Goal: Task Accomplishment & Management: Use online tool/utility

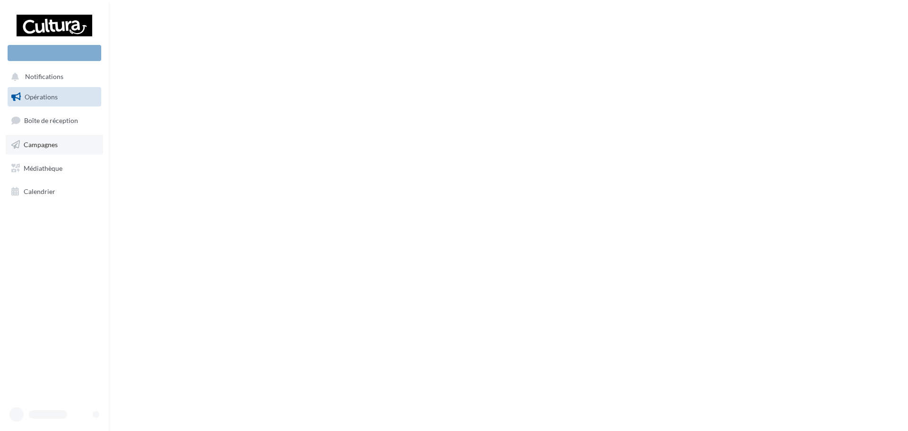
click at [47, 147] on span "Campagnes" at bounding box center [41, 144] width 34 height 8
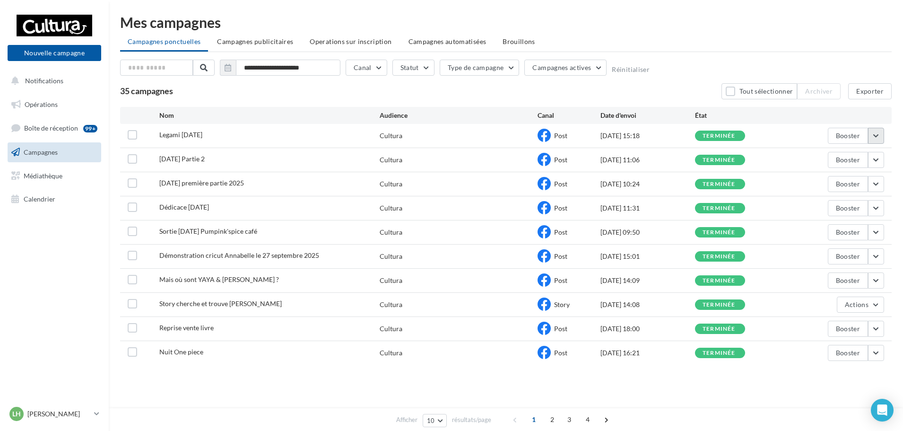
click at [878, 139] on button "button" at bounding box center [876, 136] width 16 height 16
click at [823, 227] on button "Dupliquer" at bounding box center [837, 231] width 95 height 25
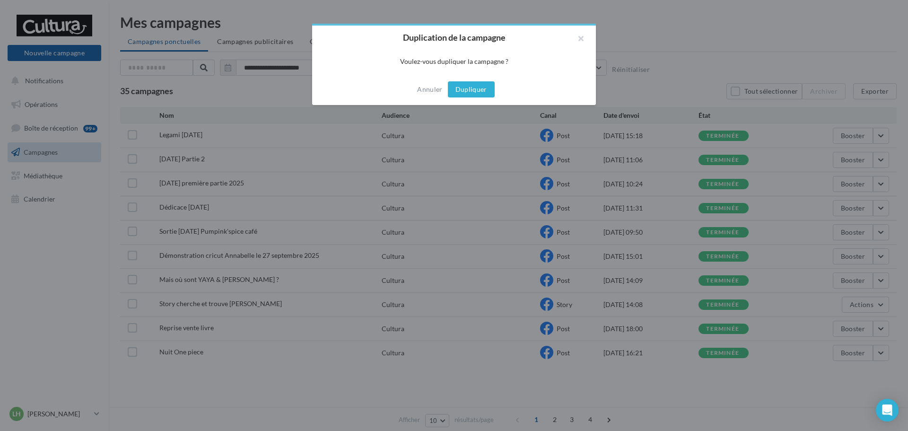
click at [474, 89] on button "Dupliquer" at bounding box center [471, 89] width 47 height 16
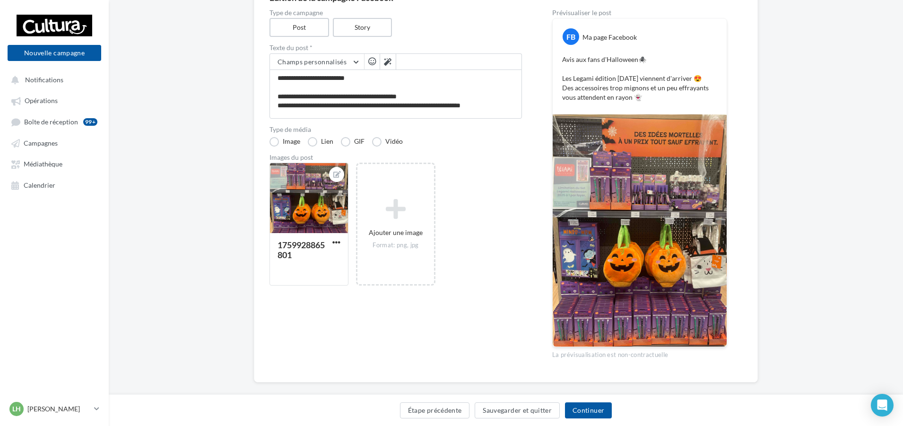
scroll to position [114, 0]
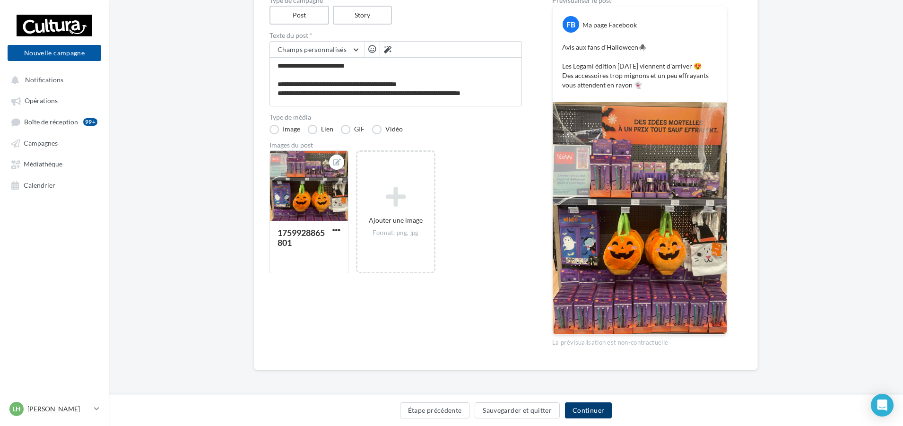
click at [580, 409] on button "Continuer" at bounding box center [588, 410] width 47 height 16
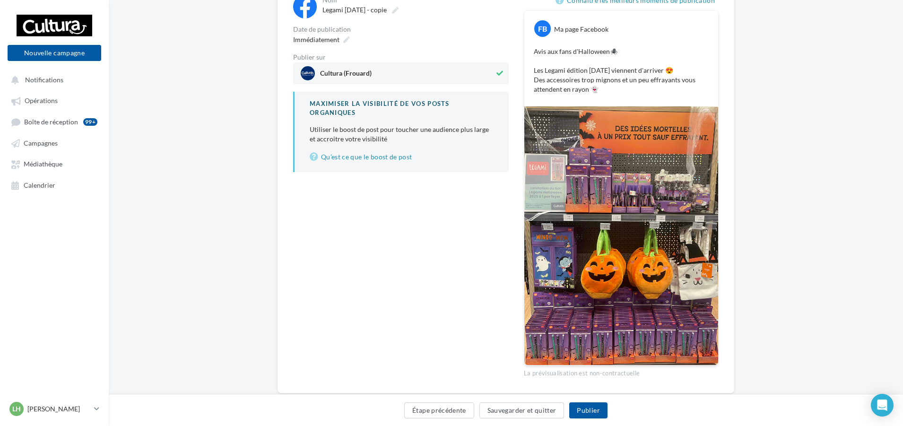
scroll to position [139, 0]
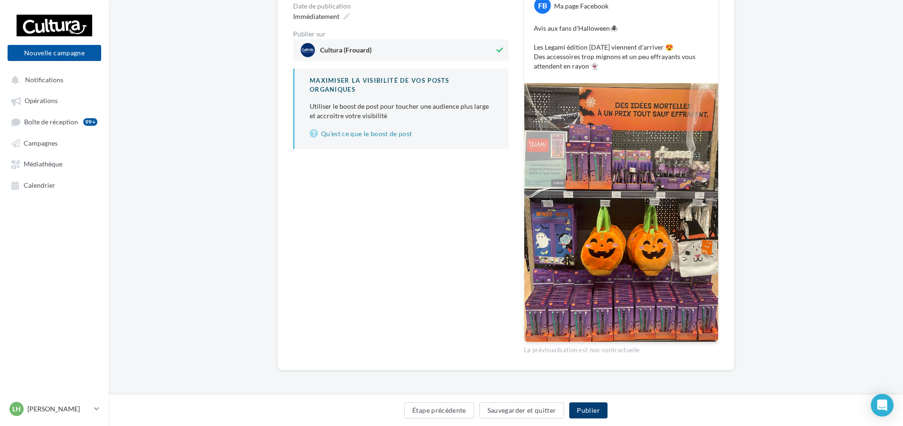
click at [585, 410] on button "Publier" at bounding box center [588, 410] width 38 height 16
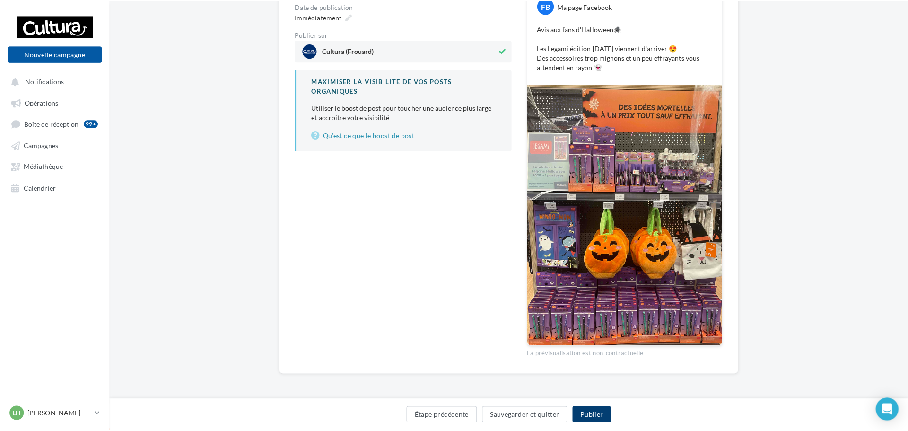
scroll to position [135, 0]
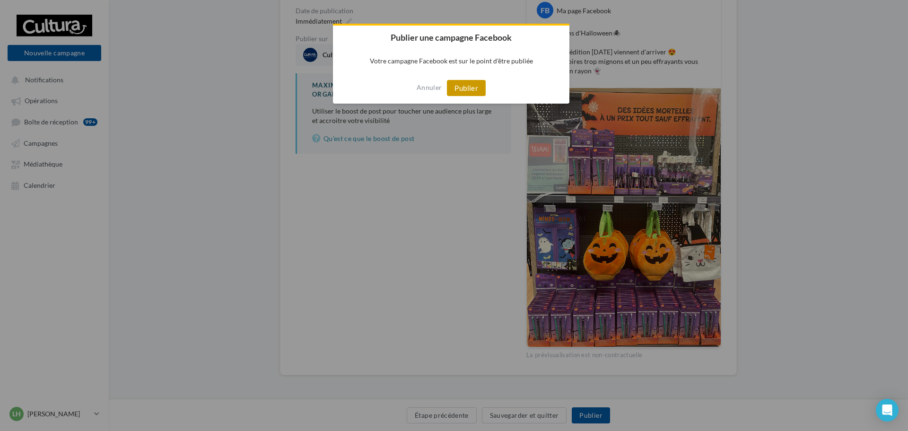
click at [468, 91] on button "Publier" at bounding box center [466, 88] width 39 height 16
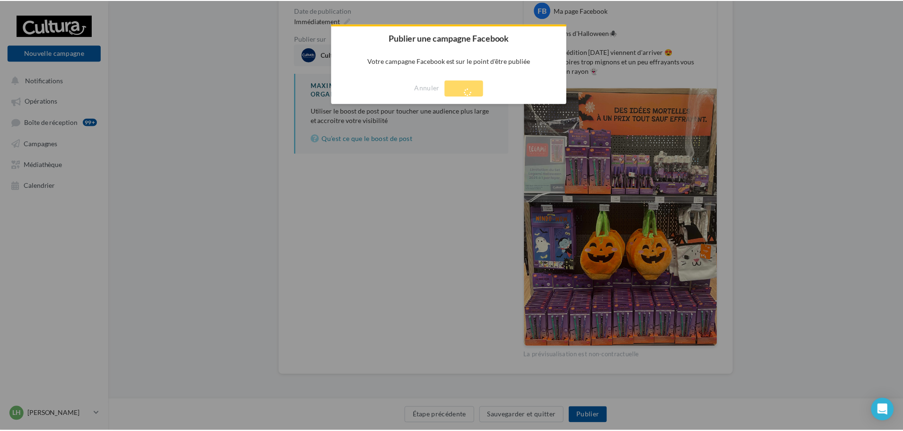
scroll to position [15, 0]
